Goal: Transaction & Acquisition: Book appointment/travel/reservation

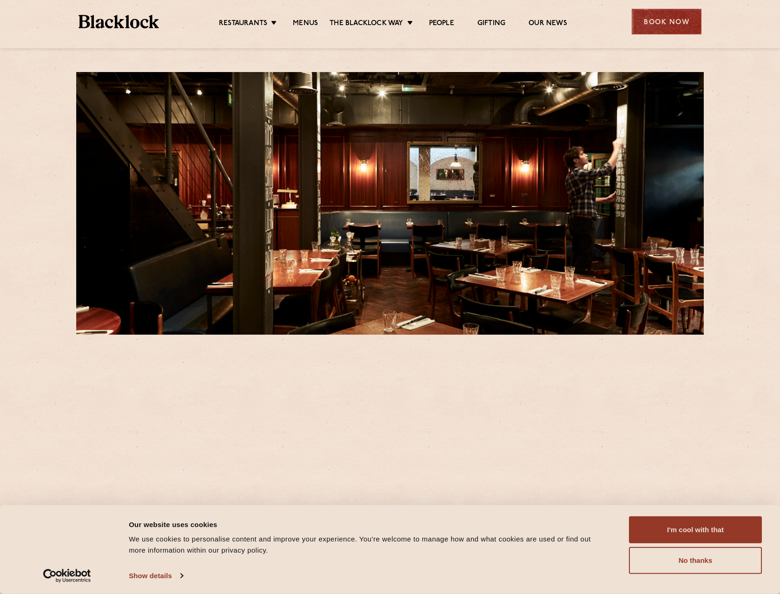
click at [670, 27] on div "Book Now" at bounding box center [667, 22] width 70 height 26
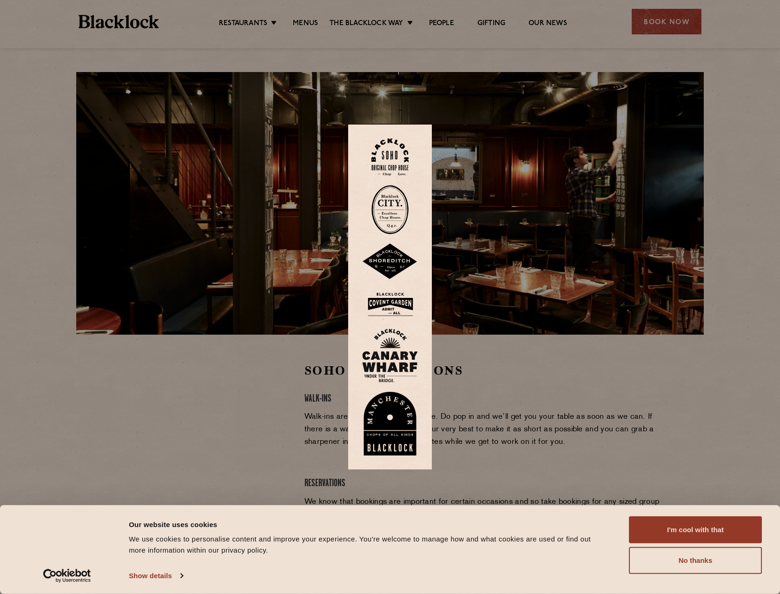
click at [397, 147] on img at bounding box center [389, 158] width 37 height 38
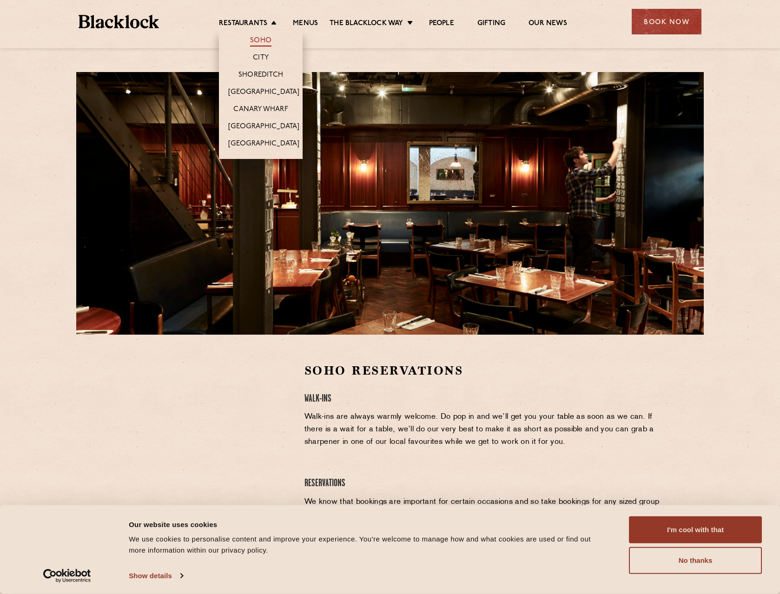
click at [264, 40] on link "Soho" at bounding box center [260, 41] width 21 height 10
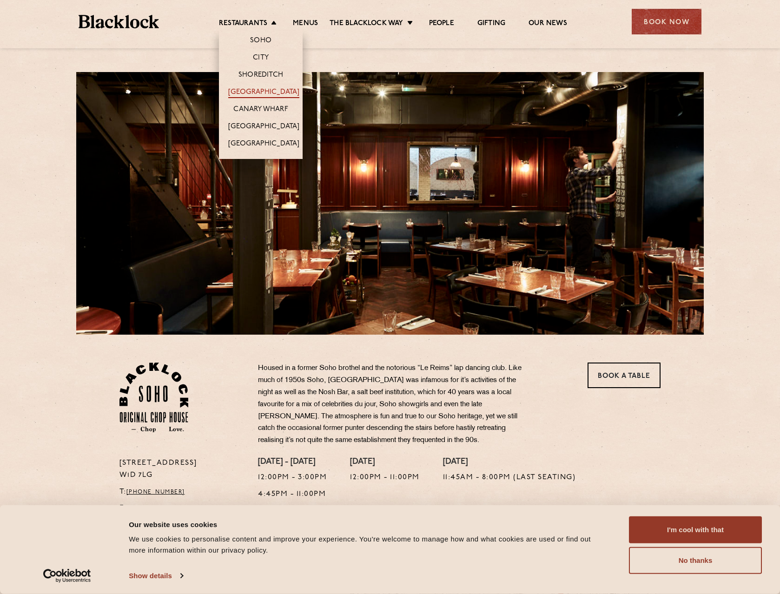
click at [266, 88] on link "[GEOGRAPHIC_DATA]" at bounding box center [263, 93] width 71 height 10
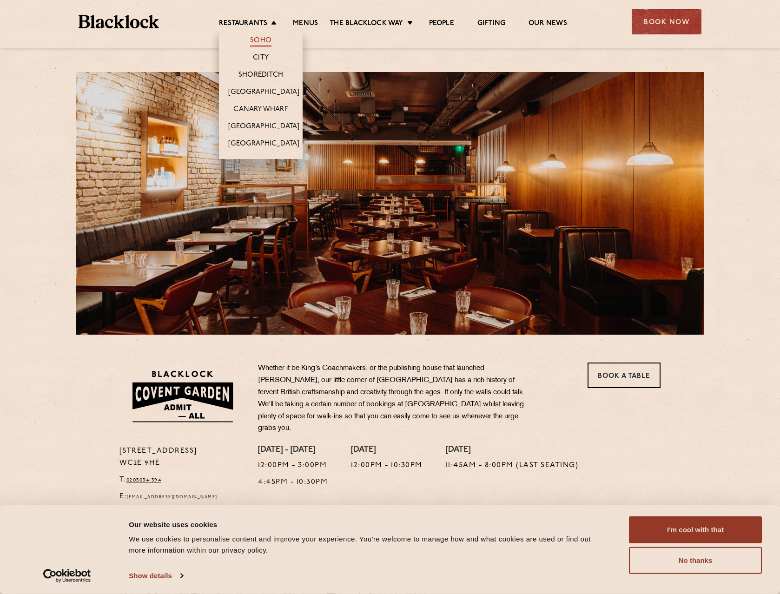
click at [261, 40] on link "Soho" at bounding box center [260, 41] width 21 height 10
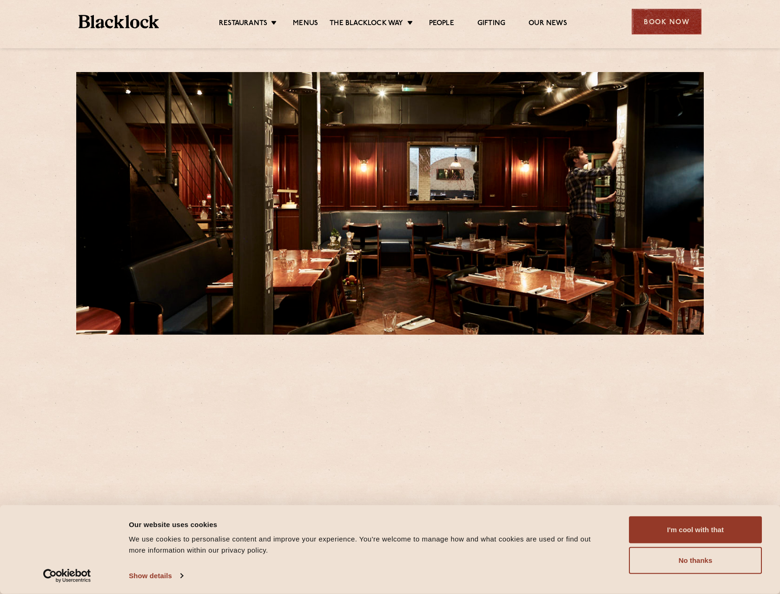
click at [666, 24] on div "Book Now" at bounding box center [667, 22] width 70 height 26
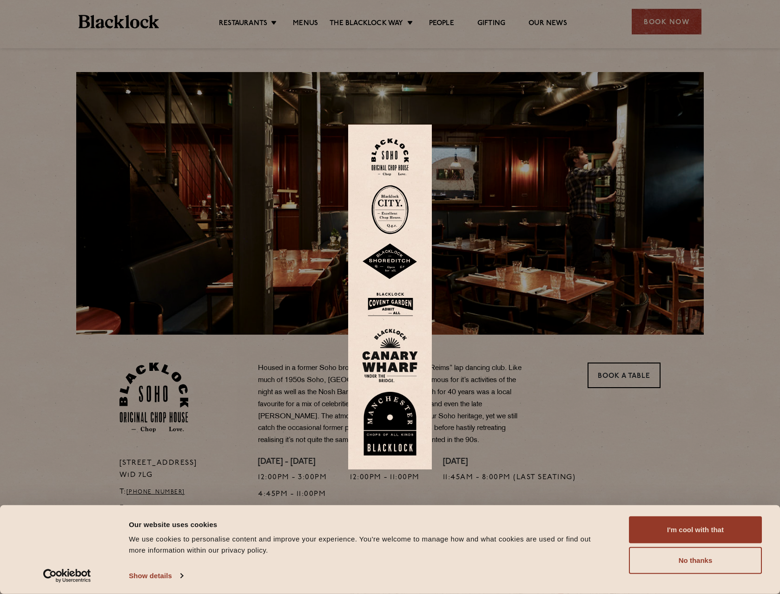
click at [399, 156] on img at bounding box center [389, 158] width 37 height 38
